Goal: Transaction & Acquisition: Purchase product/service

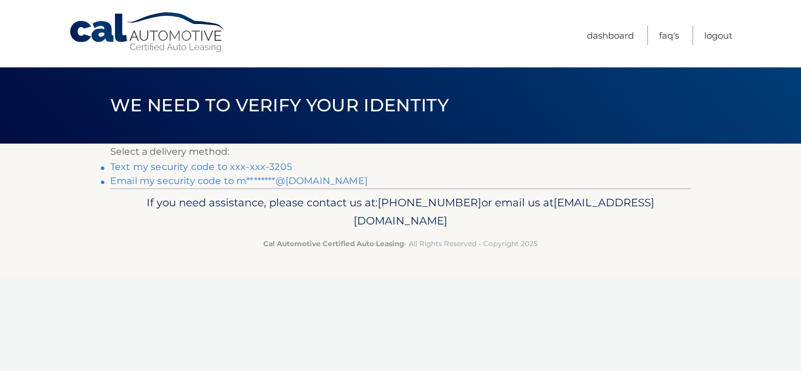
click at [208, 166] on link "Text my security code to xxx-xxx-3205" at bounding box center [201, 166] width 182 height 11
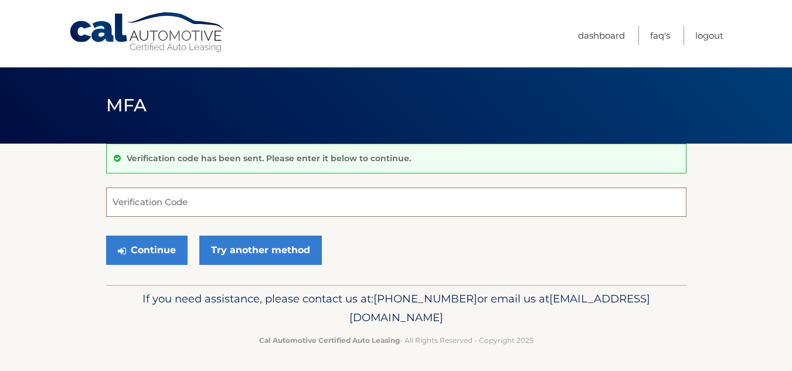
click at [359, 213] on input "Verification Code" at bounding box center [396, 202] width 580 height 29
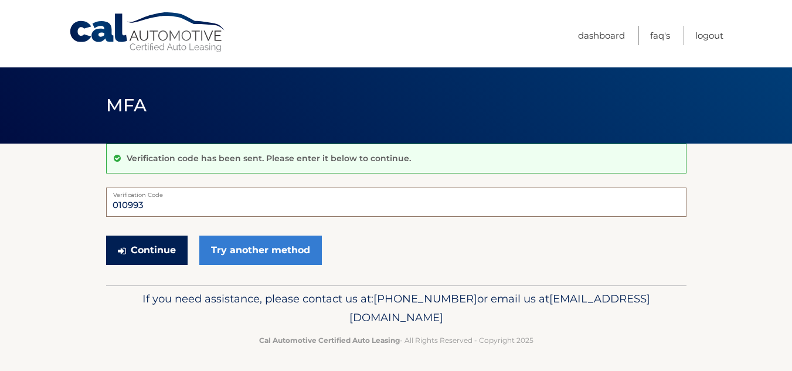
type input "010993"
click at [154, 249] on button "Continue" at bounding box center [146, 250] width 81 height 29
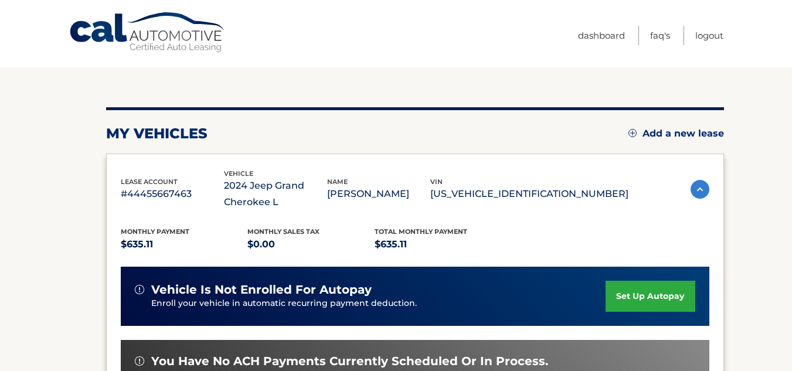
scroll to position [235, 0]
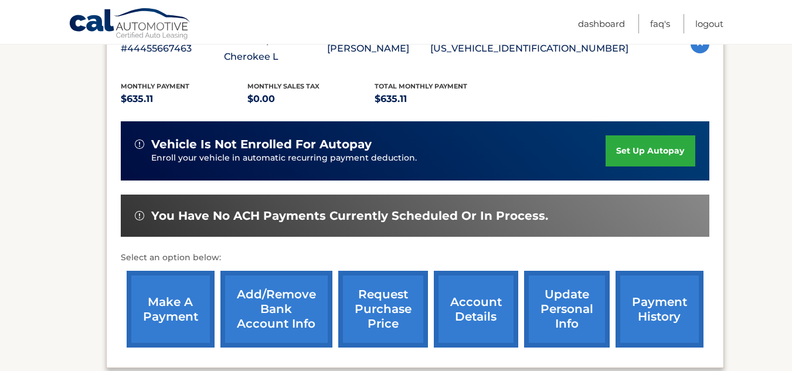
click at [145, 310] on link "make a payment" at bounding box center [171, 309] width 88 height 77
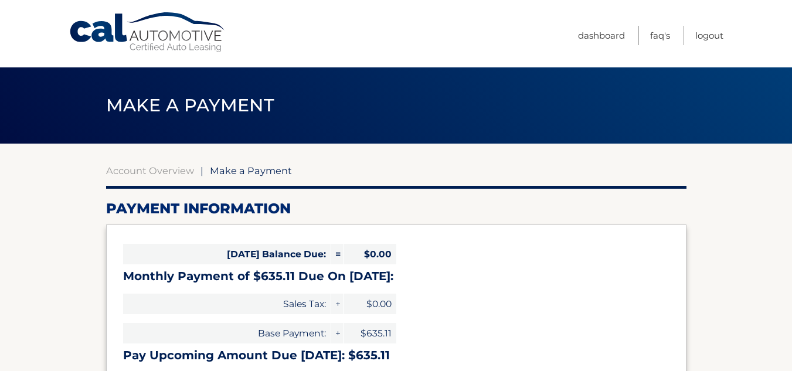
select select "MWMyYjMwNmQtNDRjOC00MDcwLWJjYmItMjJiOGRhZWZmNDgw"
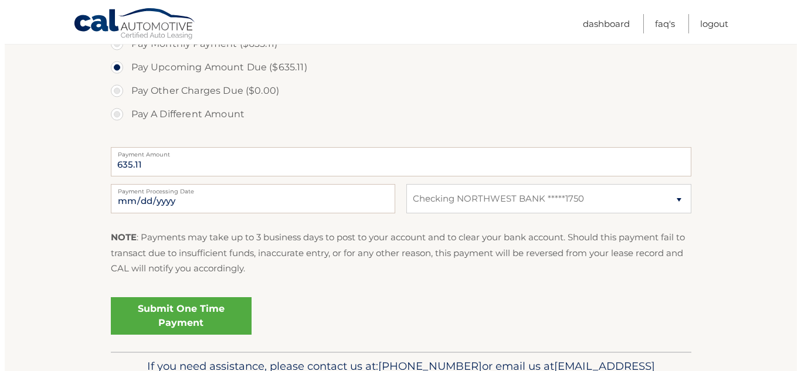
scroll to position [467, 0]
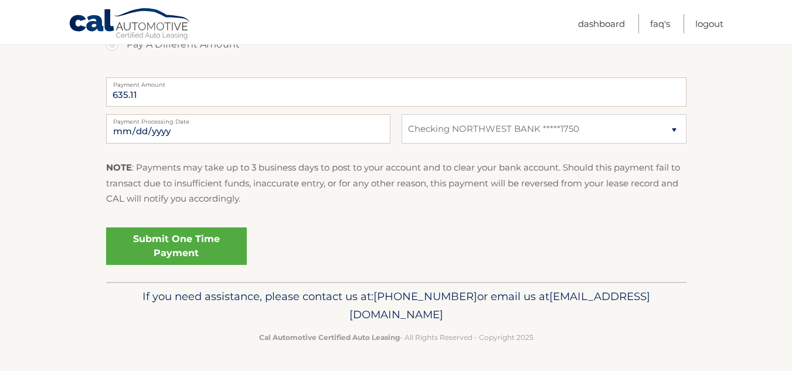
click at [178, 245] on link "Submit One Time Payment" at bounding box center [176, 246] width 141 height 38
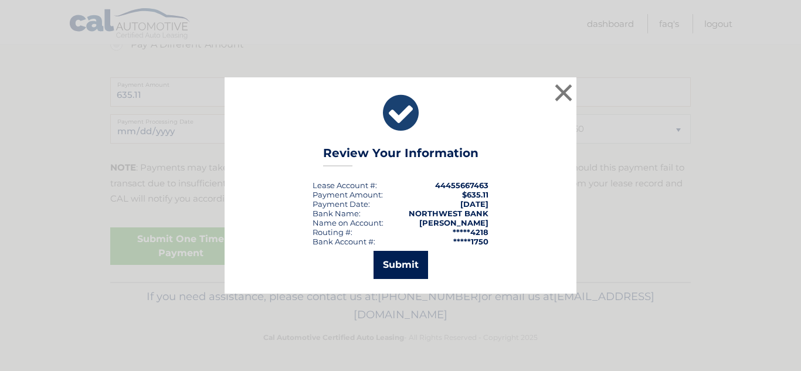
click at [395, 264] on button "Submit" at bounding box center [400, 265] width 55 height 28
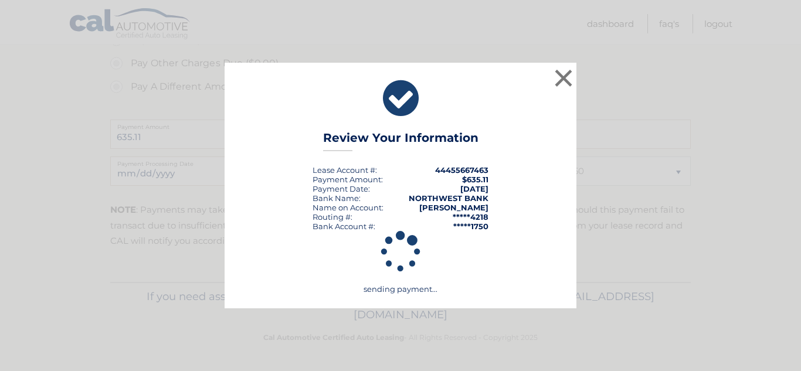
scroll to position [424, 0]
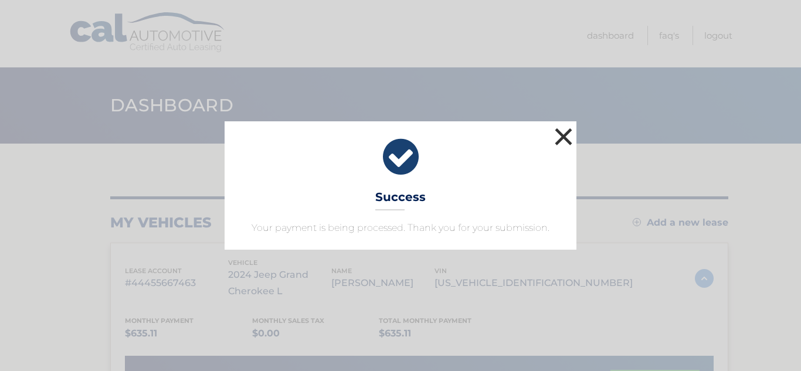
drag, startPoint x: 560, startPoint y: 138, endPoint x: 576, endPoint y: 119, distance: 24.6
click at [560, 138] on button "×" at bounding box center [563, 136] width 23 height 23
